Goal: Find specific page/section: Find specific page/section

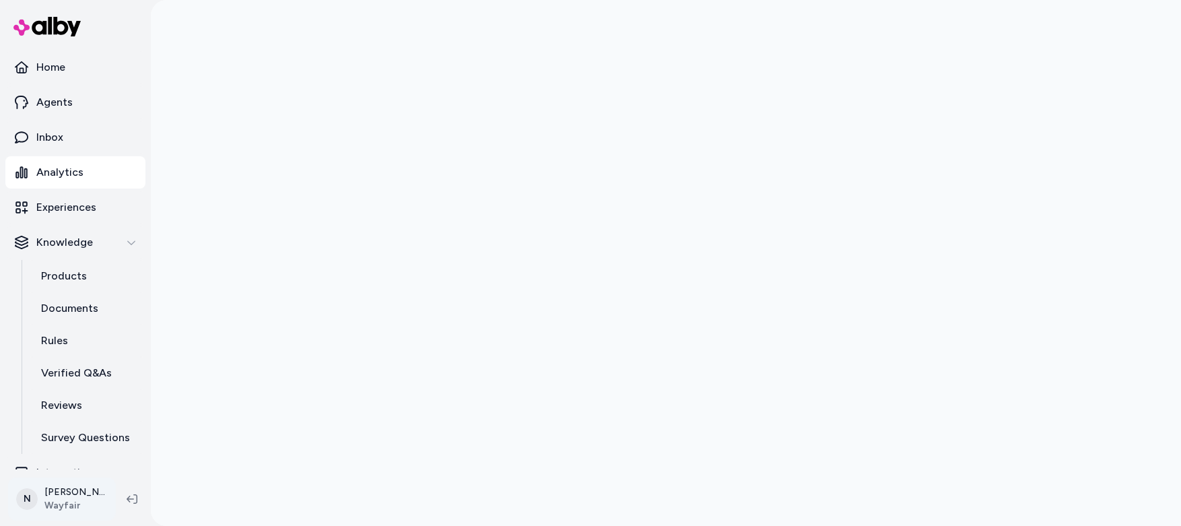
click at [63, 502] on html "Home Agents Inbox Analytics Experiences Knowledge Products Documents Rules Veri…" at bounding box center [590, 263] width 1181 height 526
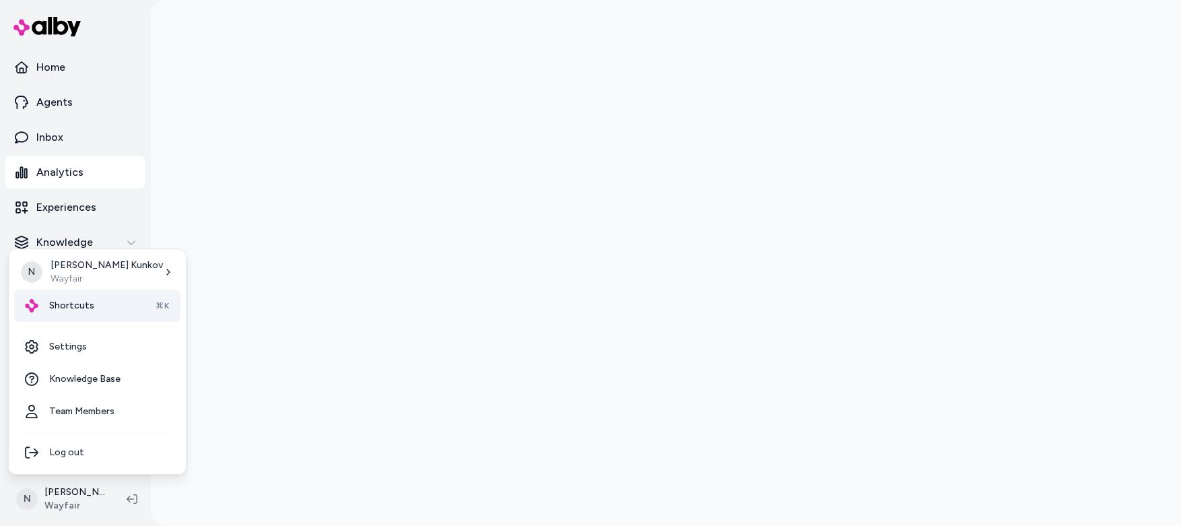
click at [84, 306] on span "Shortcuts" at bounding box center [71, 305] width 45 height 13
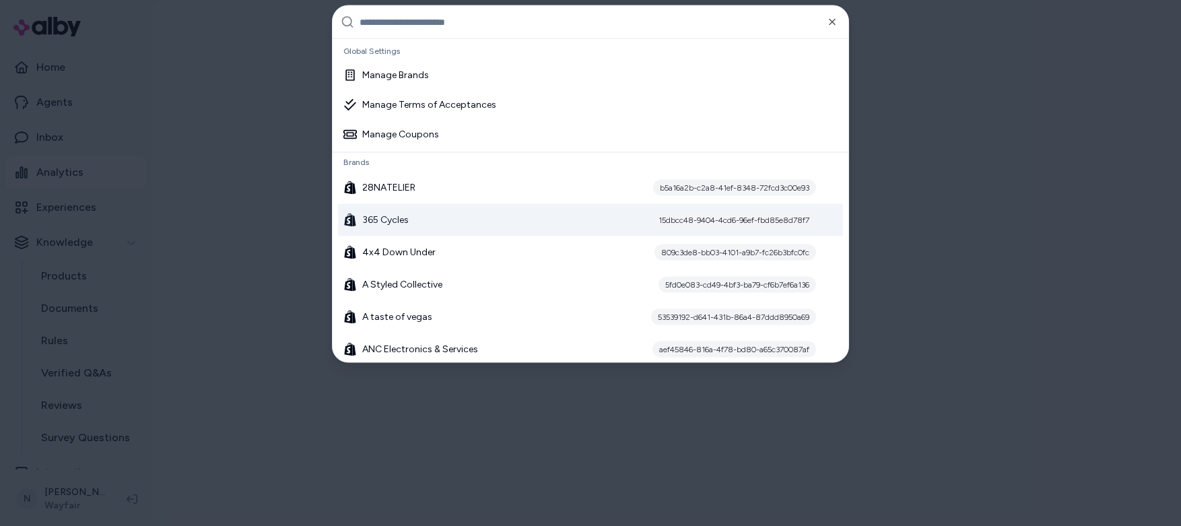
click at [435, 221] on div "365 Cycles 15dbcc48-9404-4cd6-96ef-fbd85e8d78f7" at bounding box center [590, 220] width 505 height 32
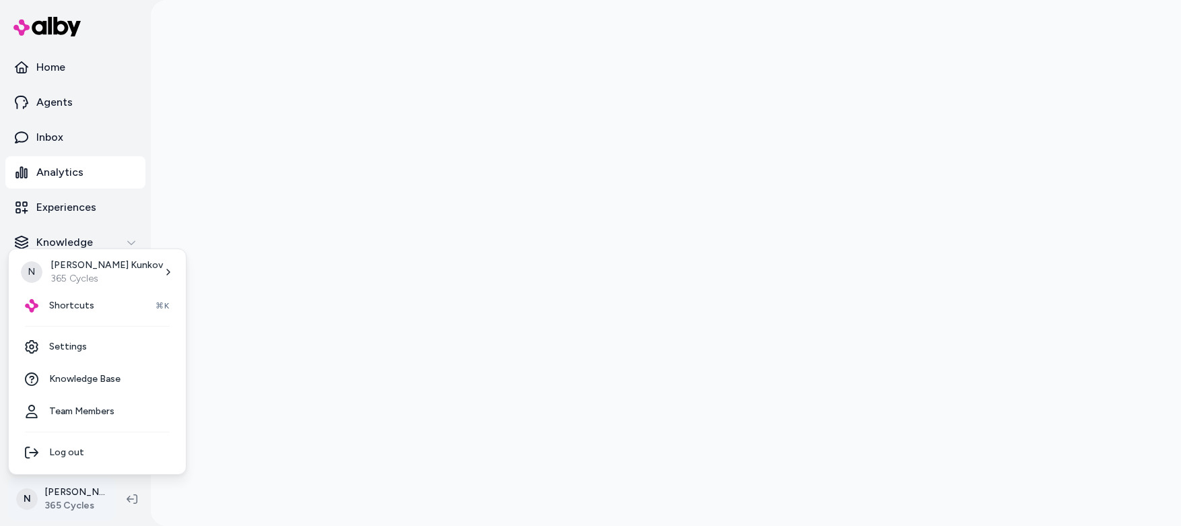
click at [79, 504] on html "Home Agents Inbox Analytics Experiences Knowledge Products Documents Rules Veri…" at bounding box center [590, 263] width 1181 height 526
click at [66, 308] on span "Shortcuts" at bounding box center [71, 305] width 45 height 13
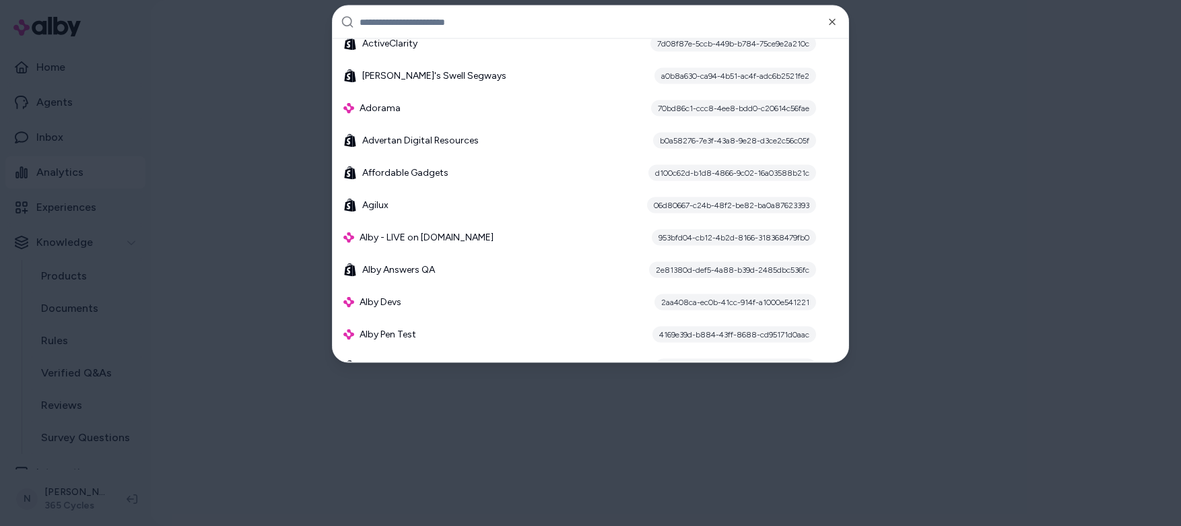
scroll to position [818, 0]
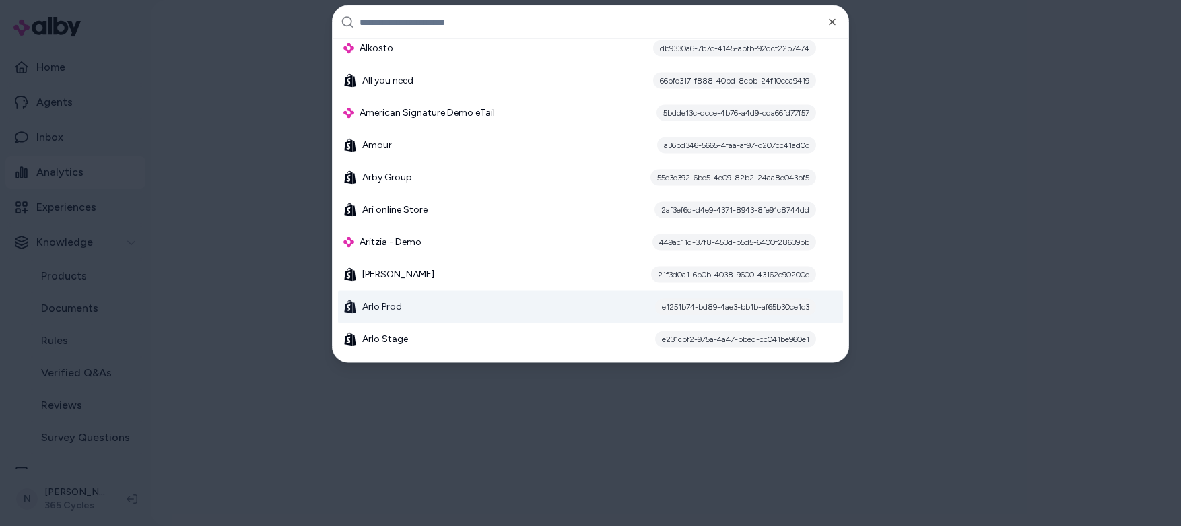
click at [493, 302] on div "Arlo Prod e1251b74-bd89-4ae3-bb1b-af65b30ce1c3" at bounding box center [590, 307] width 505 height 32
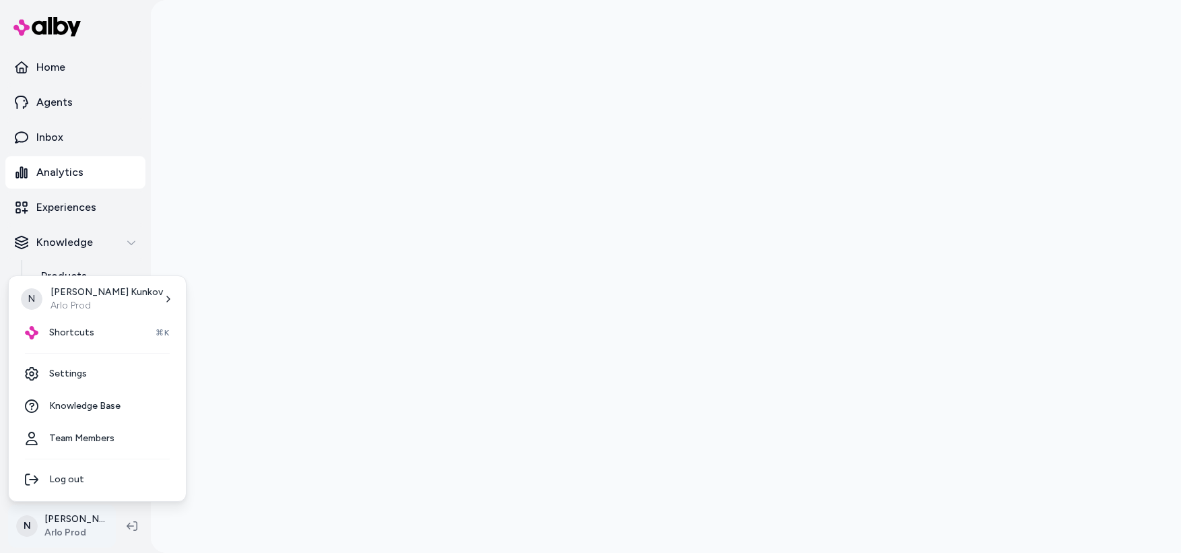
click at [63, 528] on html "Home Agents Inbox Analytics Experiences Knowledge Products Documents Rules Veri…" at bounding box center [590, 276] width 1181 height 553
click at [84, 332] on span "Shortcuts" at bounding box center [71, 332] width 45 height 13
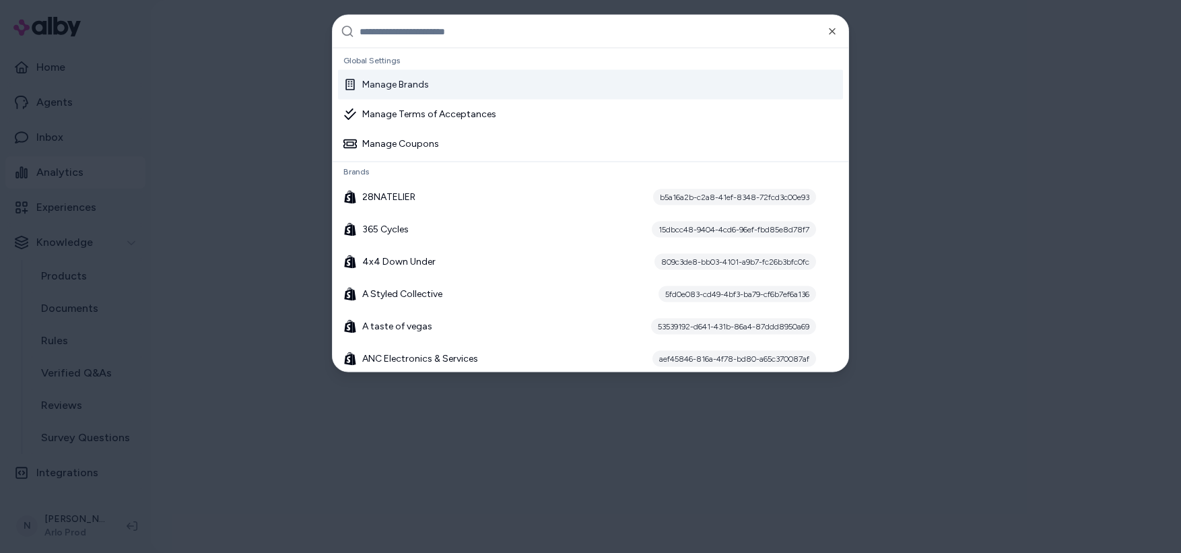
click at [662, 30] on input "text" at bounding box center [600, 31] width 481 height 32
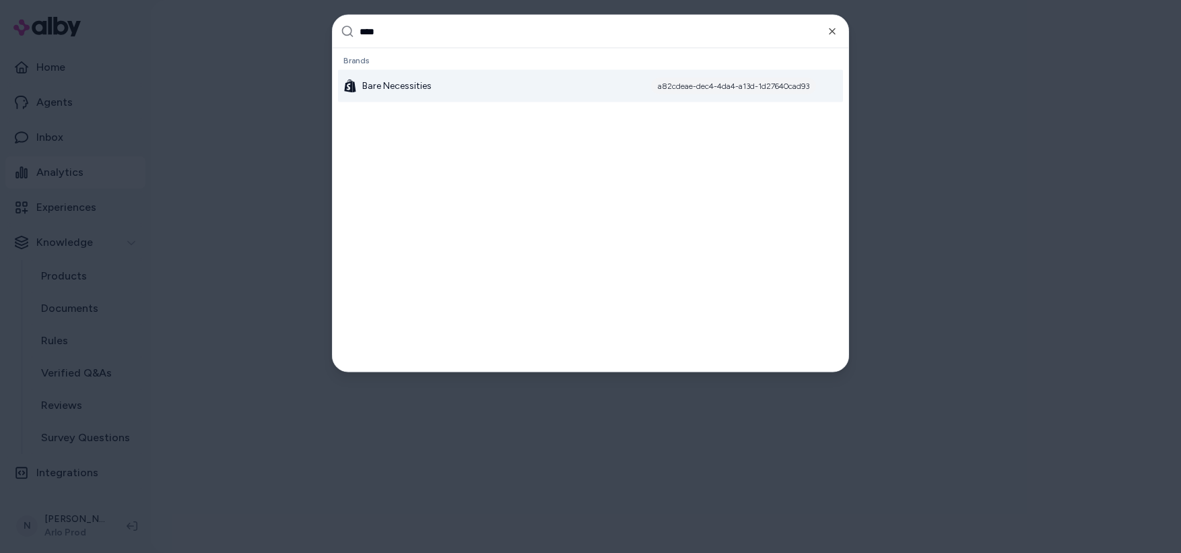
type input "****"
click at [421, 81] on span "Bare Necessities" at bounding box center [396, 85] width 69 height 13
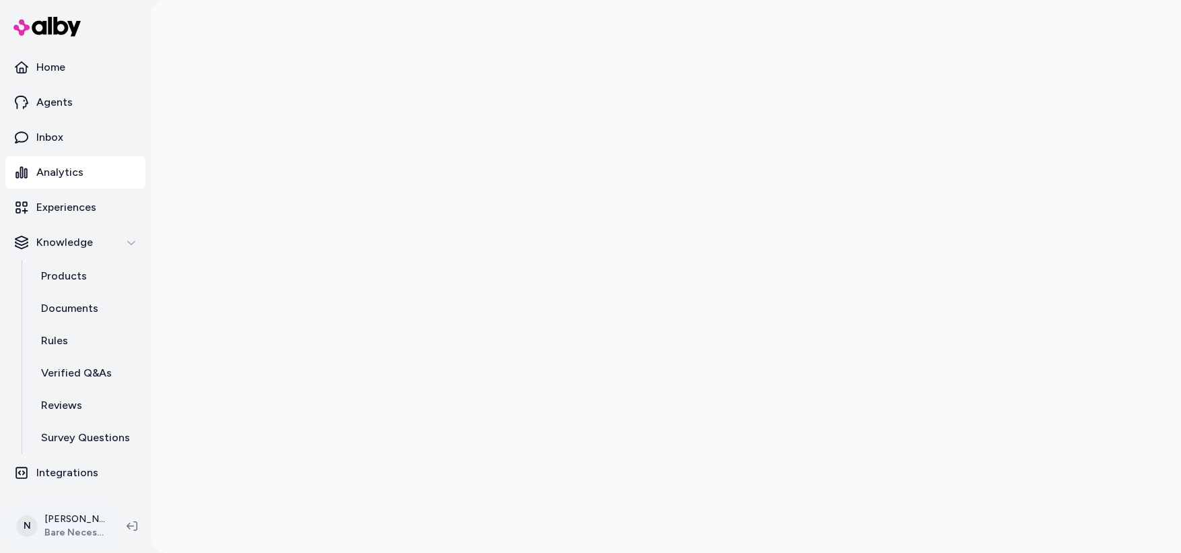
click at [78, 529] on html "Home Agents Inbox Analytics Experiences Knowledge Products Documents Rules Veri…" at bounding box center [590, 276] width 1181 height 553
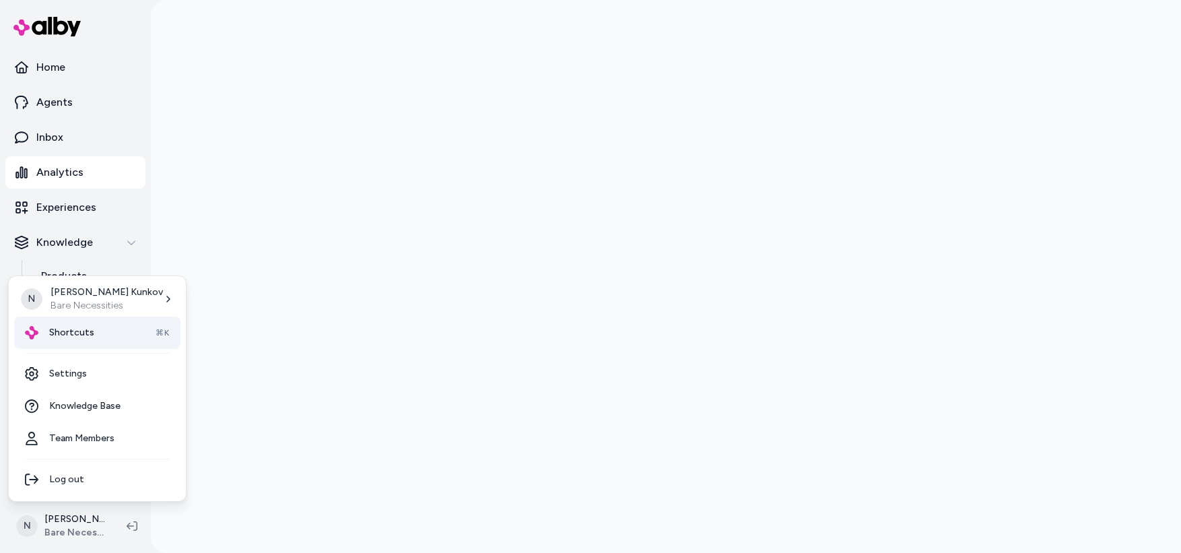
click at [102, 335] on div "Shortcuts ⌘K" at bounding box center [97, 333] width 166 height 32
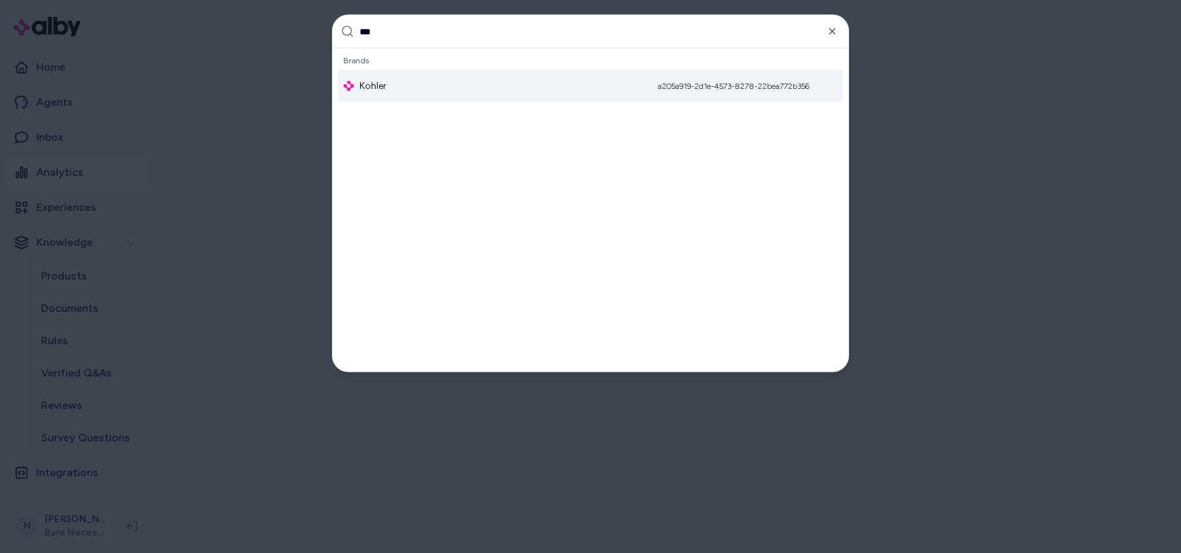
type input "***"
click at [379, 80] on span "Kohler" at bounding box center [373, 85] width 27 height 13
